Goal: Check status: Check status

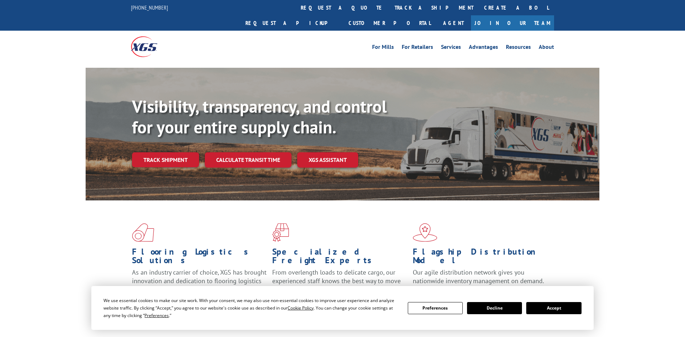
click at [164, 152] on div "Visibility, transparency, and control for your entire supply chain. Track shipm…" at bounding box center [365, 146] width 467 height 100
click at [164, 152] on link "Track shipment" at bounding box center [165, 159] width 67 height 15
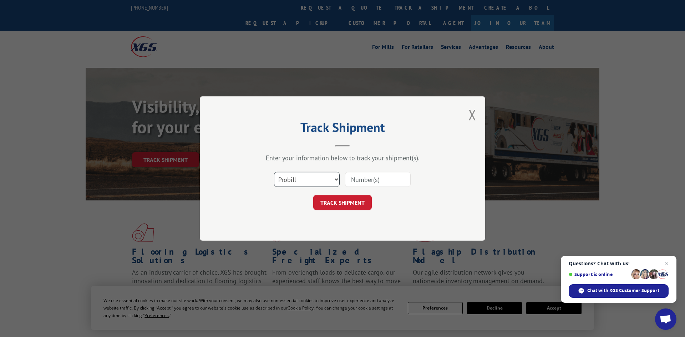
click at [314, 180] on select "Select category... Probill BOL PO" at bounding box center [307, 179] width 66 height 15
select select "bol"
click at [274, 172] on select "Select category... Probill BOL PO" at bounding box center [307, 179] width 66 height 15
click at [357, 183] on input at bounding box center [378, 179] width 66 height 15
paste input "2874564"
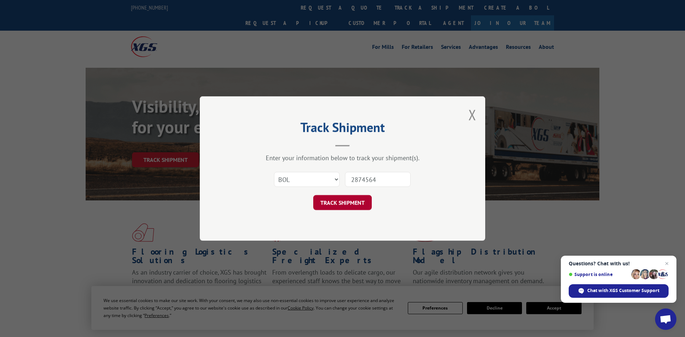
type input "2874564"
click at [333, 203] on button "TRACK SHIPMENT" at bounding box center [342, 202] width 58 height 15
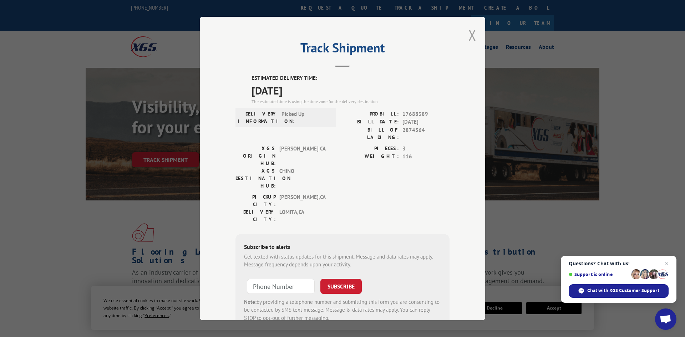
click at [473, 38] on button "Close modal" at bounding box center [472, 35] width 8 height 19
